Goal: Navigation & Orientation: Find specific page/section

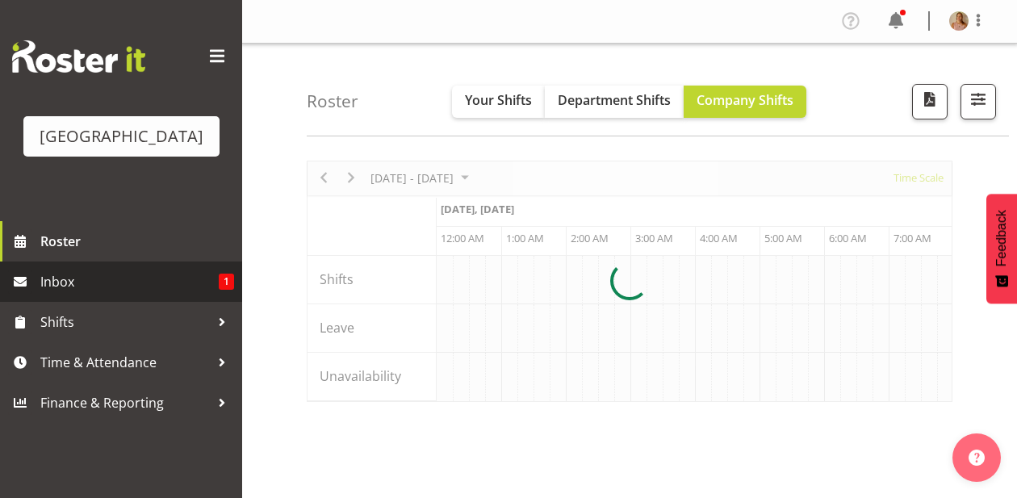
click at [97, 294] on span "Inbox" at bounding box center [129, 282] width 178 height 24
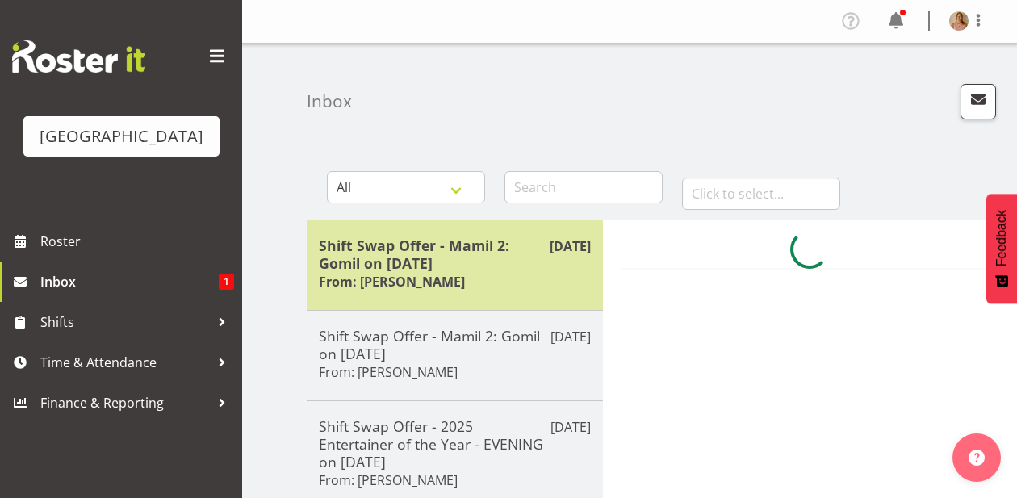
click at [357, 278] on h6 "From: Fiona Macnab" at bounding box center [392, 282] width 146 height 16
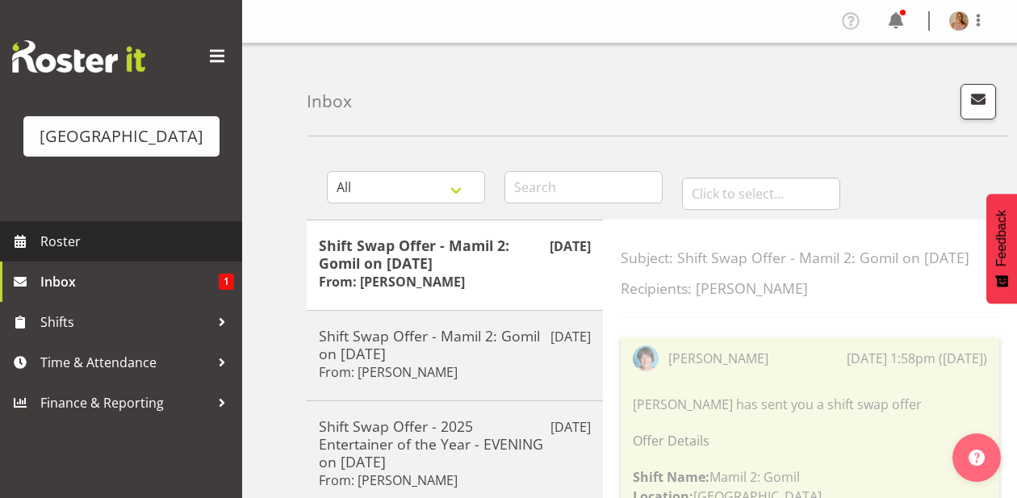
click at [106, 253] on span "Roster" at bounding box center [137, 241] width 194 height 24
